Goal: Find specific page/section: Find specific page/section

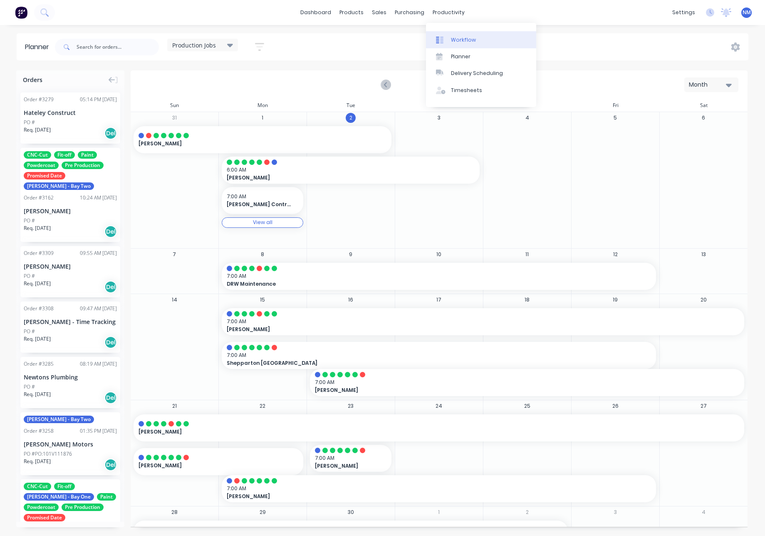
click at [464, 44] on link "Workflow" at bounding box center [481, 39] width 110 height 17
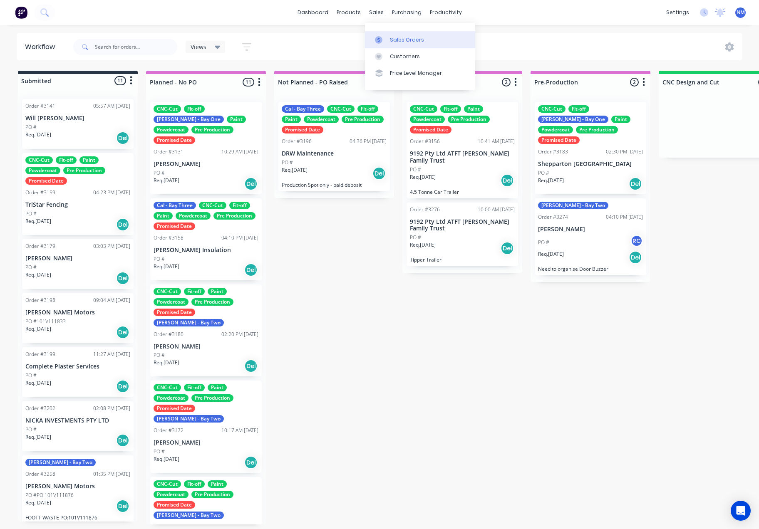
click at [397, 37] on div "Sales Orders" at bounding box center [407, 39] width 34 height 7
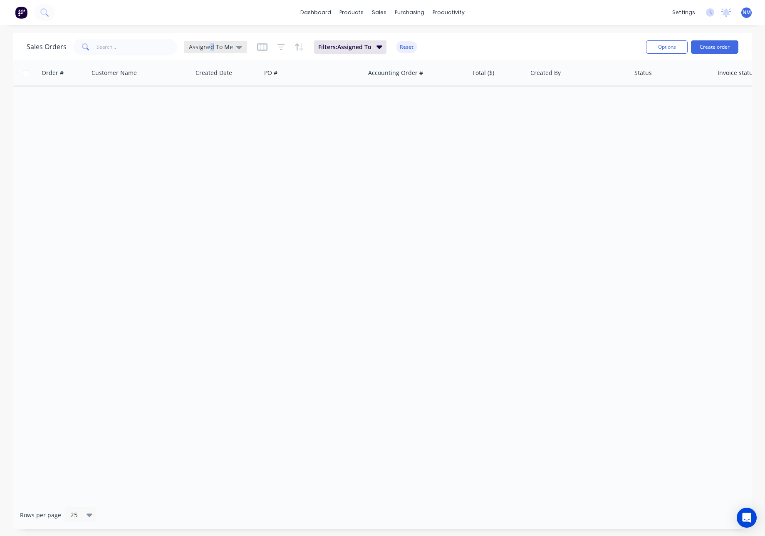
click at [211, 47] on span "Assigned To Me" at bounding box center [211, 46] width 44 height 9
click at [197, 118] on button "None" at bounding box center [233, 118] width 95 height 10
